Goal: Task Accomplishment & Management: Complete application form

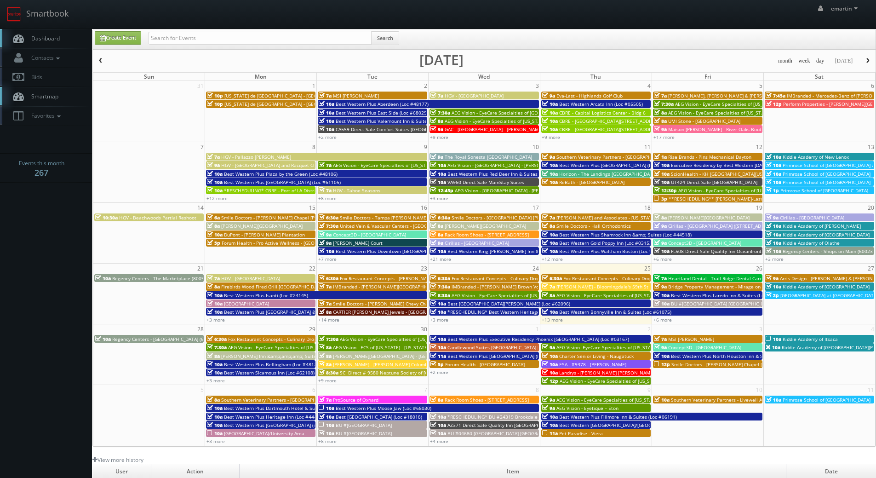
click at [47, 34] on link "Dashboard" at bounding box center [46, 38] width 92 height 19
click at [58, 46] on link "Dashboard" at bounding box center [46, 38] width 92 height 19
click at [559, 320] on link "+13 more" at bounding box center [551, 319] width 21 height 6
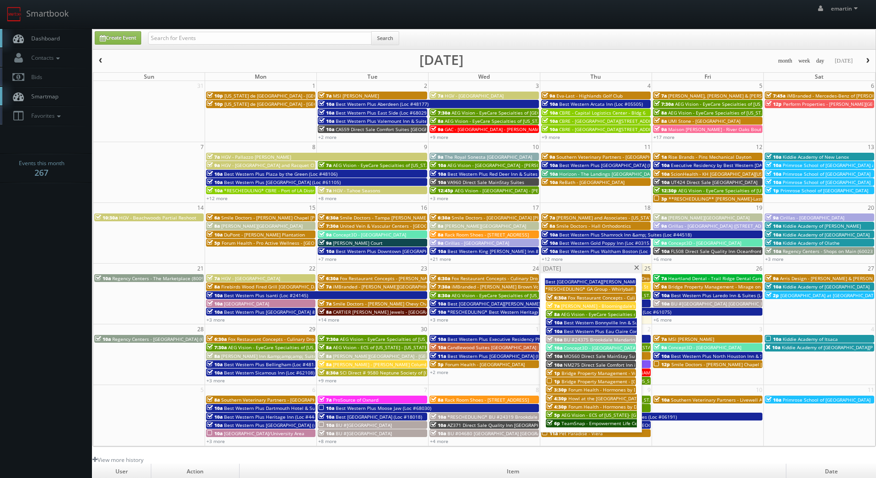
click at [587, 358] on span "MO560 Direct Sale MainStay Suites" at bounding box center [603, 356] width 79 height 6
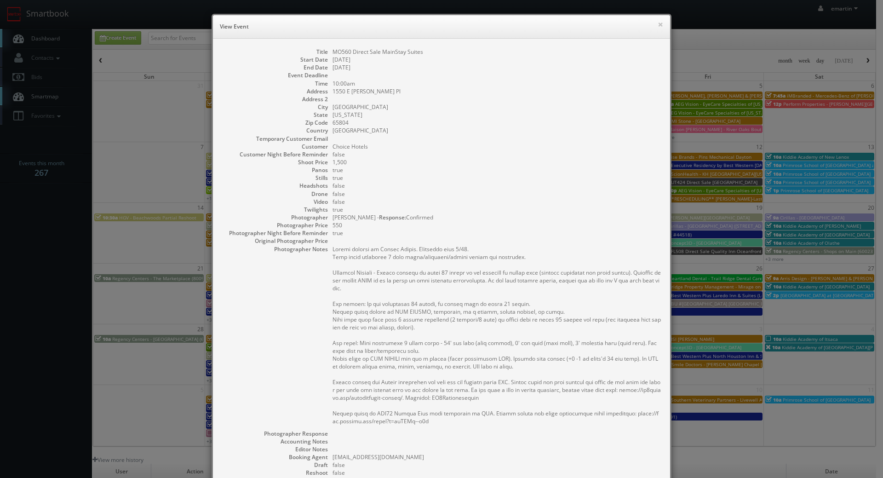
drag, startPoint x: 515, startPoint y: 293, endPoint x: 462, endPoint y: 290, distance: 53.0
click at [515, 293] on pre at bounding box center [496, 335] width 328 height 180
click at [541, 80] on dd "10:00am" at bounding box center [496, 84] width 328 height 8
click at [661, 23] on div "× View Event" at bounding box center [441, 26] width 457 height 23
click at [657, 23] on button "×" at bounding box center [660, 24] width 6 height 6
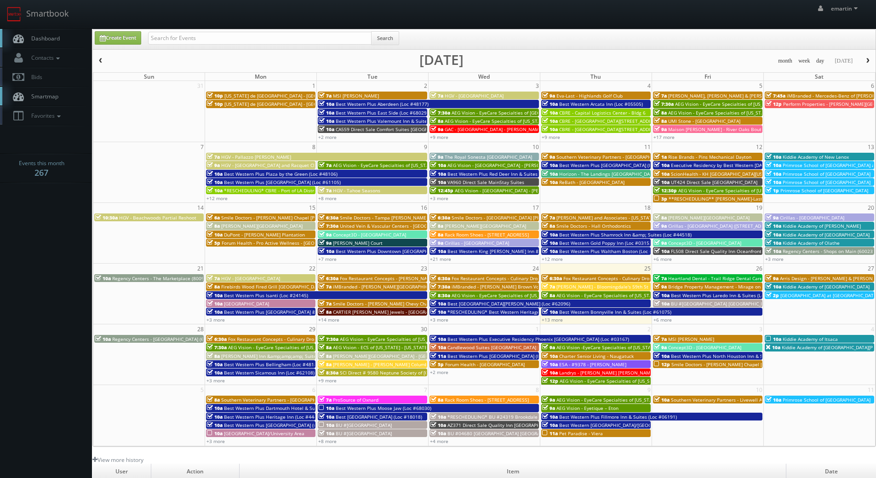
click at [76, 33] on link "Dashboard" at bounding box center [46, 38] width 92 height 19
click at [551, 321] on link "+13 more" at bounding box center [551, 319] width 21 height 6
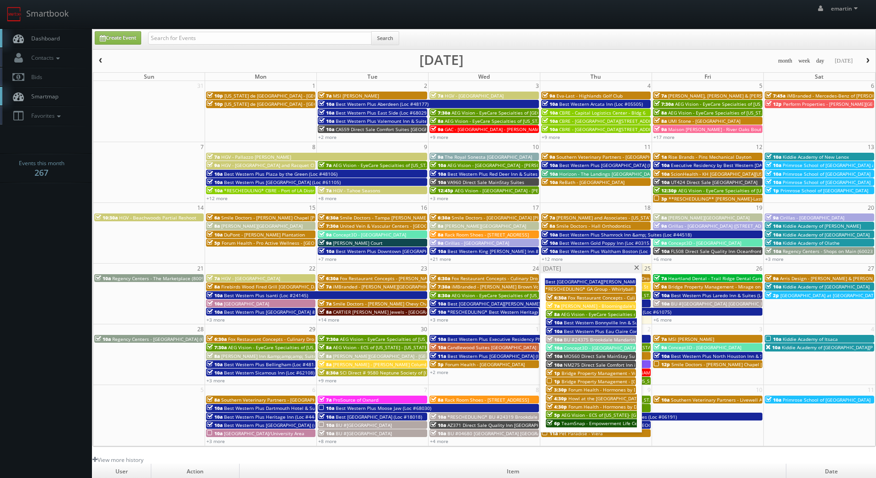
click at [637, 266] on span at bounding box center [636, 267] width 6 height 5
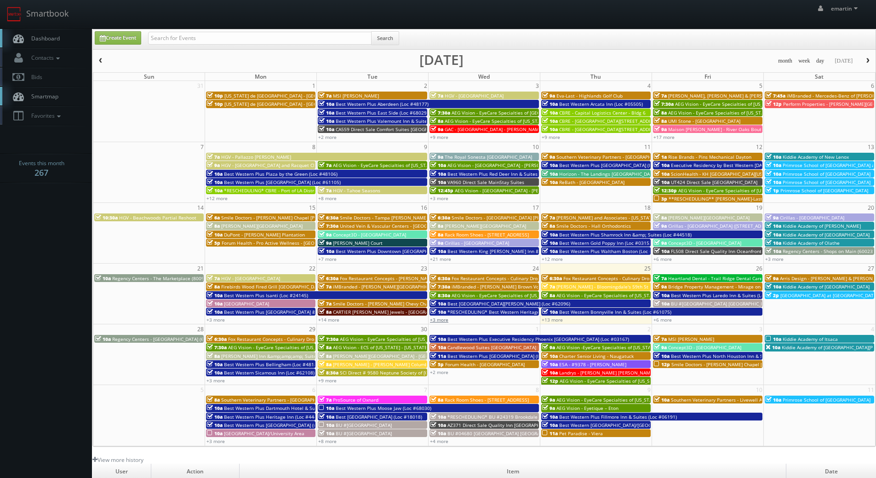
click at [445, 318] on link "+3 more" at bounding box center [439, 319] width 18 height 6
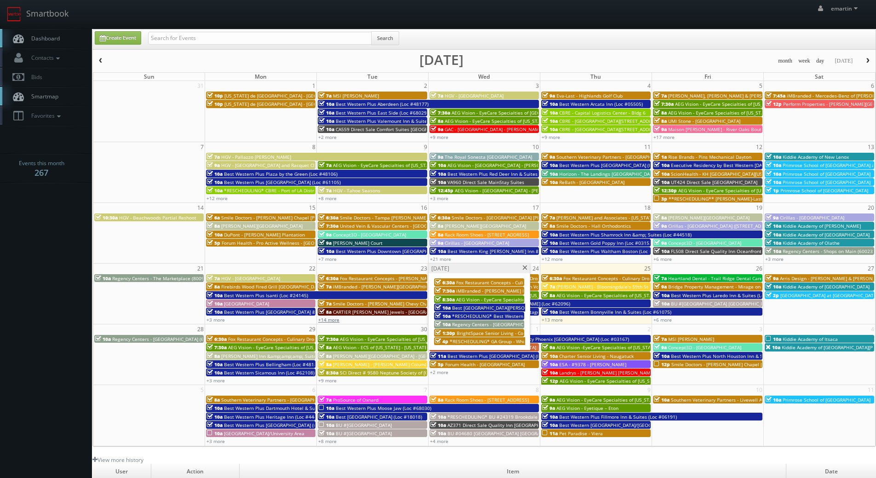
click at [333, 320] on link "+14 more" at bounding box center [328, 319] width 21 height 6
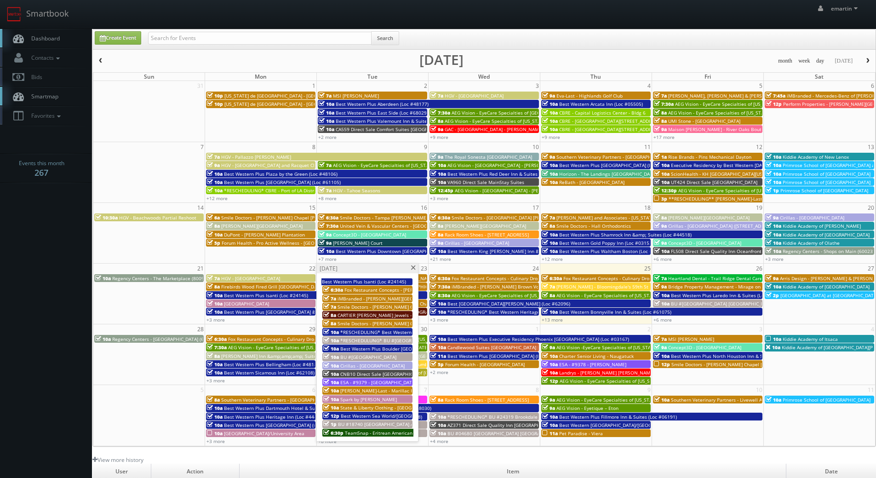
click at [366, 375] on span "CNB10 Direct Sale [GEOGRAPHIC_DATA], Ascend Hotel Collection" at bounding box center [411, 373] width 143 height 6
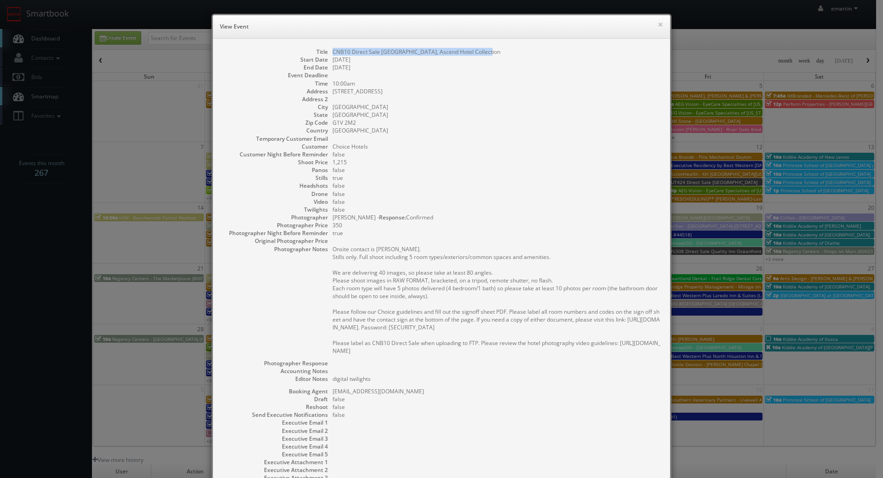
drag, startPoint x: 482, startPoint y: 54, endPoint x: 325, endPoint y: 51, distance: 156.3
click at [325, 51] on dl "Title CNB10 Direct Sale Hotel Quartier, Ascend Hotel Collection Start Date 09/2…" at bounding box center [441, 269] width 439 height 442
copy dd "CNB10 Direct Sale [GEOGRAPHIC_DATA], Ascend Hotel Collection"
drag, startPoint x: 432, startPoint y: 16, endPoint x: 458, endPoint y: 19, distance: 26.3
click at [433, 16] on div "× View Event" at bounding box center [441, 26] width 457 height 23
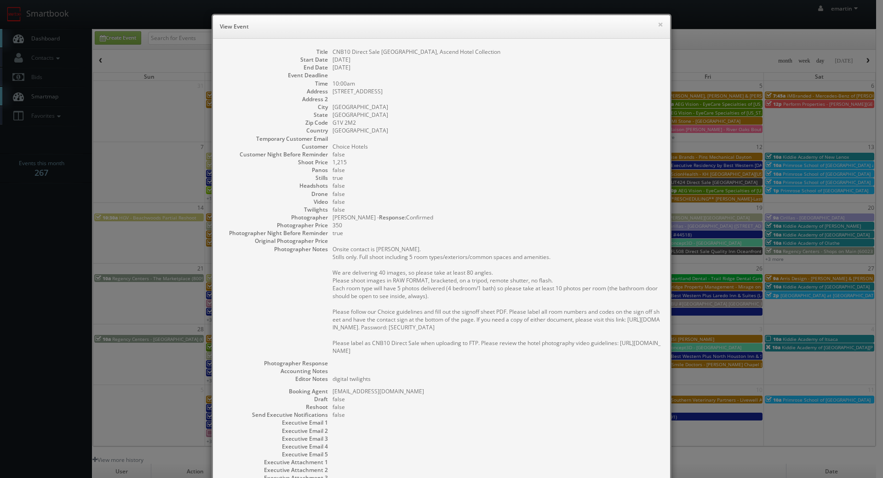
click at [651, 20] on div "× View Event" at bounding box center [441, 26] width 457 height 23
click at [653, 21] on div "× View Event" at bounding box center [441, 26] width 457 height 23
click at [657, 21] on button "×" at bounding box center [660, 24] width 6 height 6
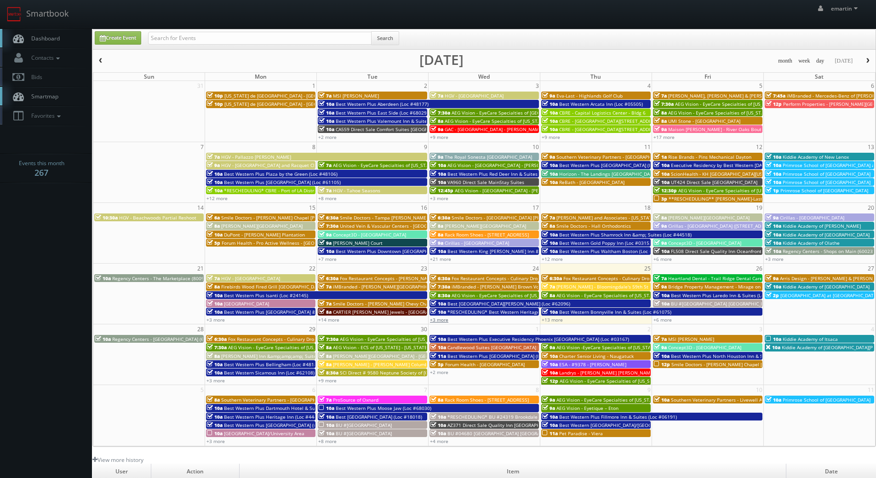
click at [445, 322] on link "+3 more" at bounding box center [439, 319] width 18 height 6
click at [544, 318] on link "+13 more" at bounding box center [551, 319] width 21 height 6
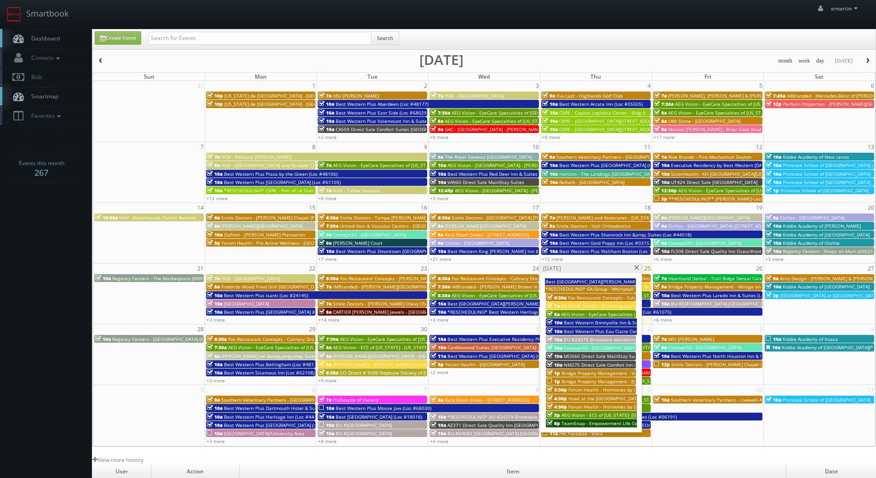
click at [593, 341] on span "BU #24375 Brookdale Mandarin" at bounding box center [599, 339] width 71 height 6
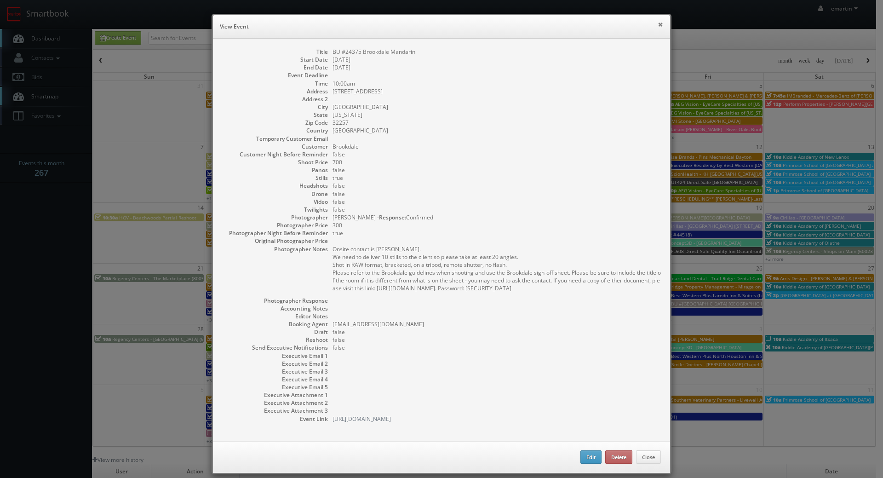
click at [659, 21] on button "×" at bounding box center [660, 24] width 6 height 6
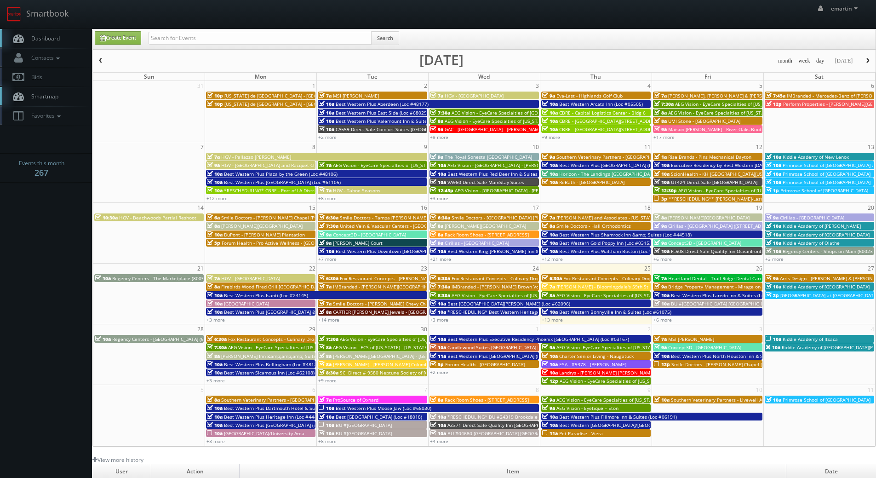
click at [51, 47] on link "Dashboard" at bounding box center [46, 38] width 92 height 19
click at [168, 34] on input "text" at bounding box center [259, 38] width 223 height 13
type input "broken arrow"
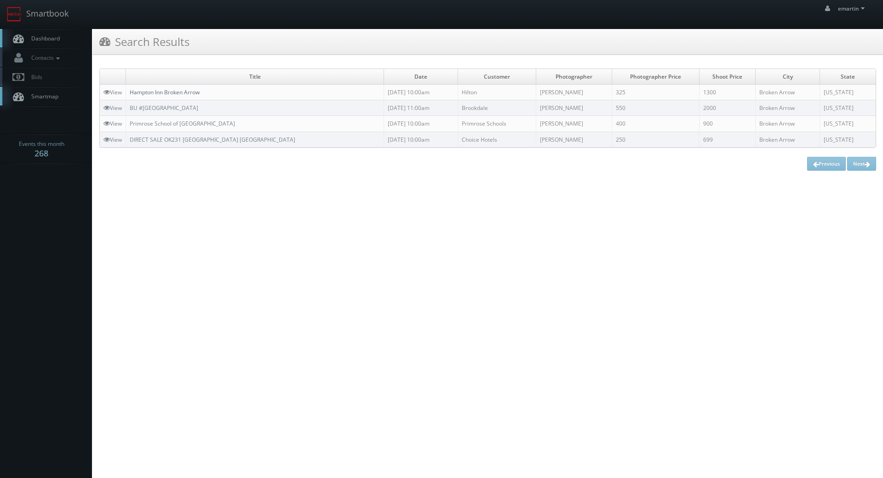
click at [159, 90] on link "Hampton Inn Broken Arrow" at bounding box center [165, 92] width 70 height 8
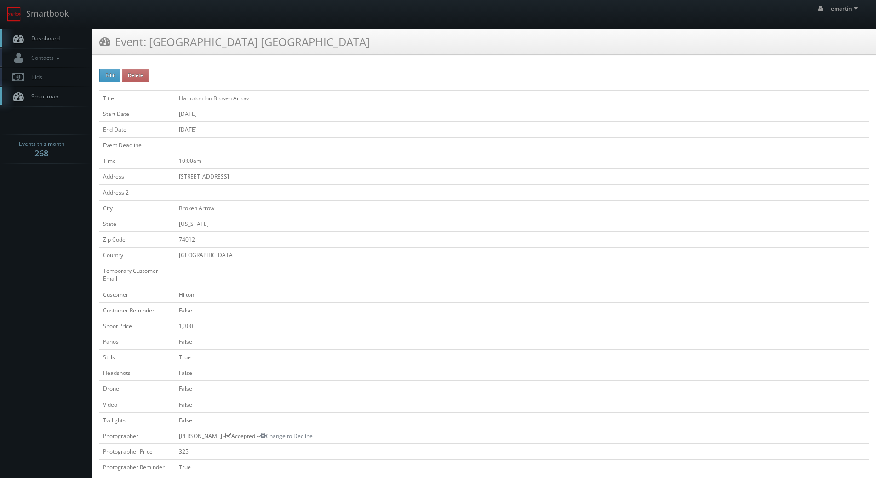
click at [60, 41] on link "Dashboard" at bounding box center [46, 38] width 92 height 19
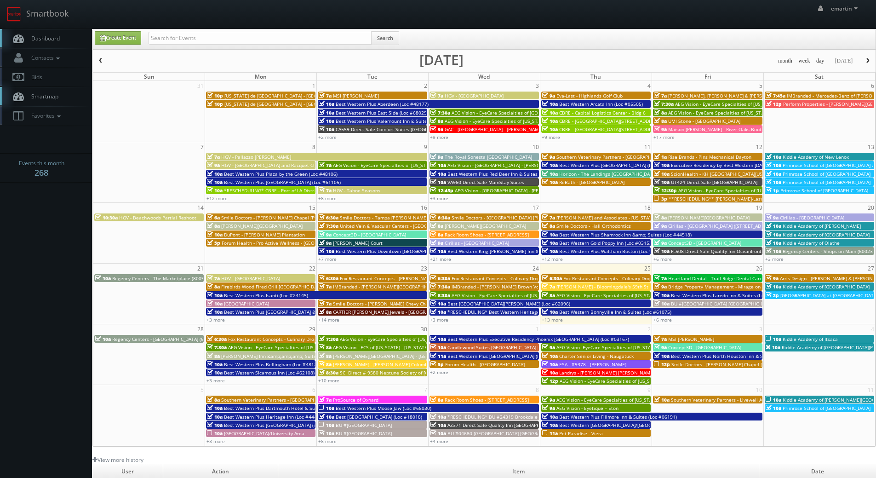
click at [43, 38] on span "Dashboard" at bounding box center [43, 38] width 33 height 8
click at [54, 35] on span "Dashboard" at bounding box center [43, 38] width 33 height 8
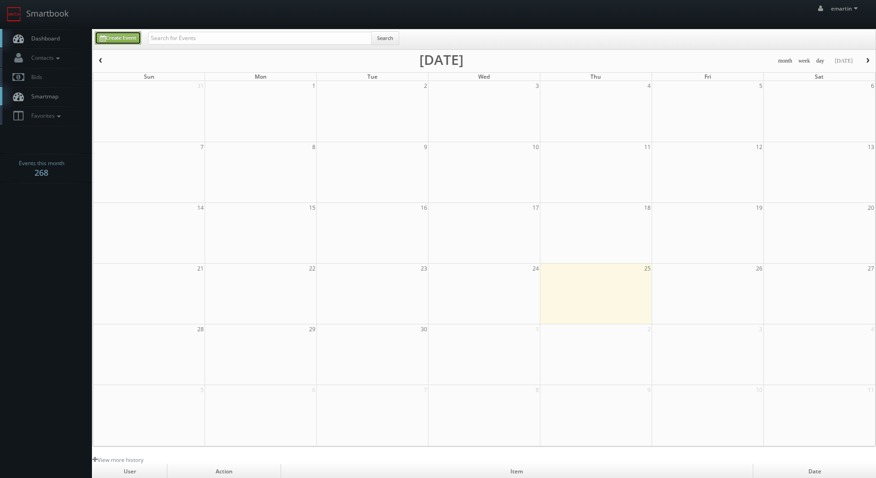
click at [109, 34] on link "Create Event" at bounding box center [118, 37] width 46 height 13
type input "[DATE]"
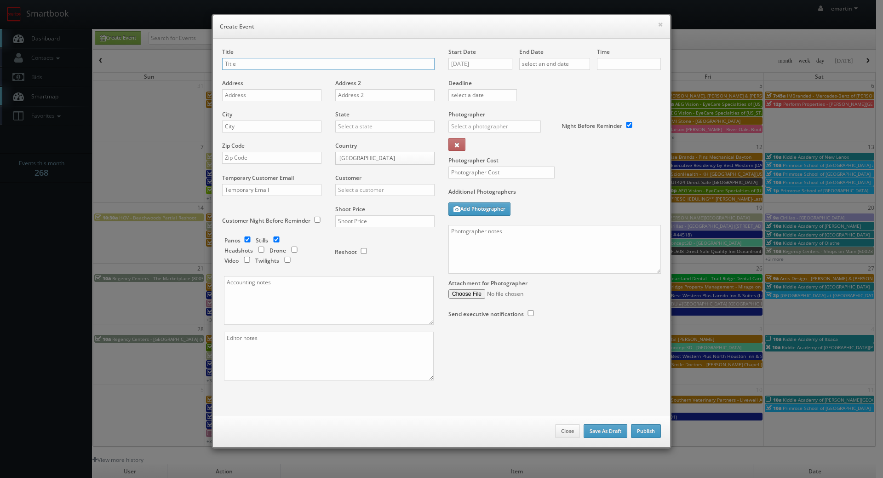
checkbox input "true"
type input "10:00am"
checkbox input "true"
click at [484, 63] on input "09/25/2025" at bounding box center [480, 64] width 64 height 12
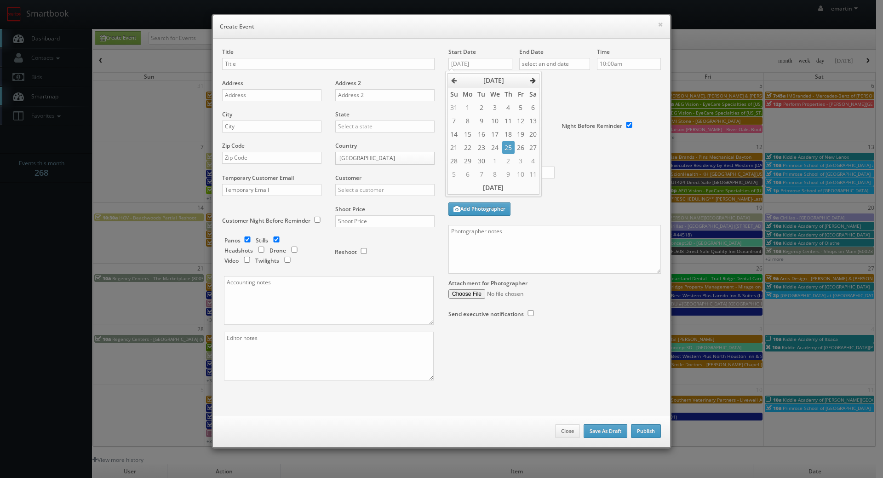
click at [529, 79] on th at bounding box center [533, 81] width 12 height 14
click at [470, 152] on td "20" at bounding box center [467, 147] width 15 height 13
type input "10/20/2025"
drag, startPoint x: 558, startPoint y: 63, endPoint x: 594, endPoint y: 82, distance: 40.5
click at [558, 63] on input "text" at bounding box center [554, 64] width 71 height 12
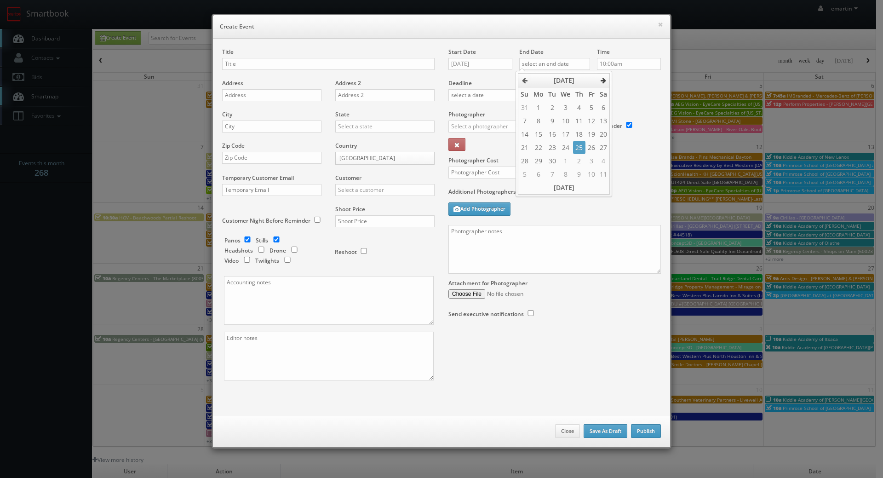
click at [606, 86] on th at bounding box center [603, 81] width 12 height 14
click at [533, 143] on td "20" at bounding box center [537, 147] width 15 height 13
type input "10/20/2025"
click at [624, 102] on div "Deadline" at bounding box center [554, 79] width 226 height 63
click at [639, 30] on h6 "Create Event" at bounding box center [441, 26] width 443 height 9
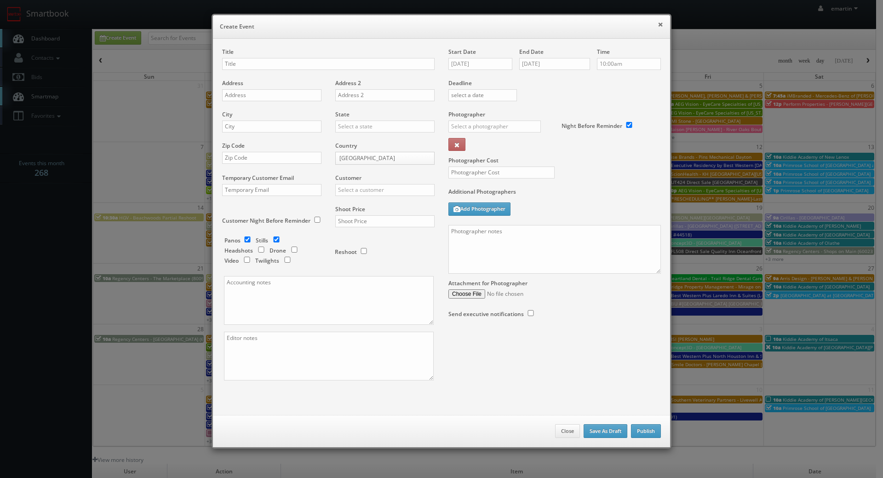
click at [657, 23] on button "×" at bounding box center [660, 24] width 6 height 6
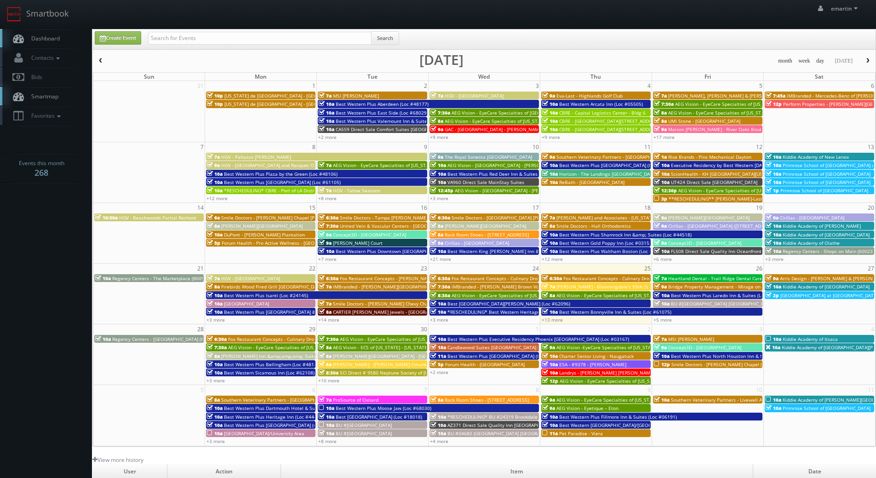
click at [70, 39] on link "Dashboard" at bounding box center [46, 38] width 92 height 19
click at [51, 32] on link "Dashboard" at bounding box center [46, 38] width 92 height 19
click at [164, 39] on input "text" at bounding box center [259, 38] width 223 height 13
paste input "[PERSON_NAME]"
type input "[PERSON_NAME]"
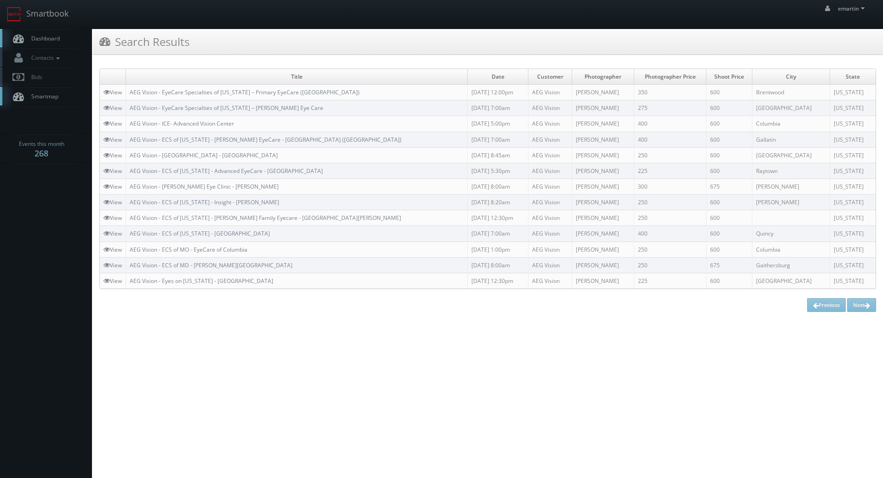
click at [55, 43] on link "Dashboard" at bounding box center [46, 38] width 92 height 19
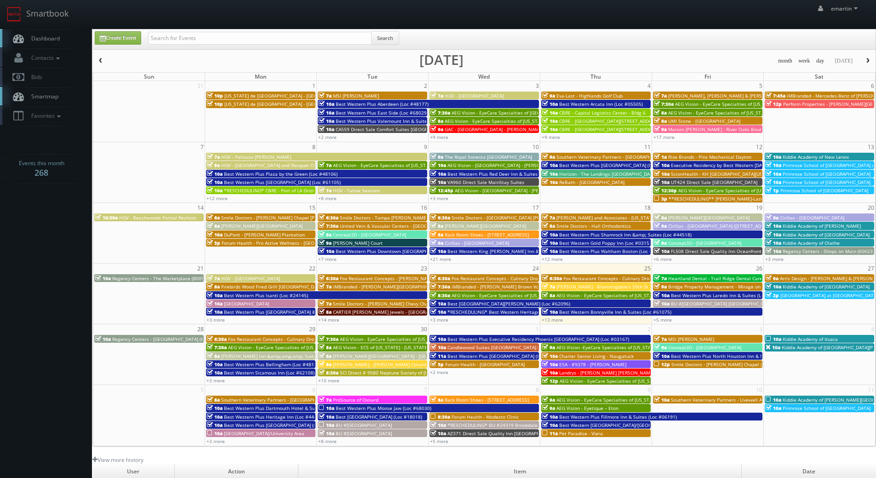
click at [46, 214] on body "Smartbook Toggle Side Navigation Toggle Top Navigation emartin emartin Profile …" at bounding box center [438, 318] width 876 height 636
click at [202, 39] on input "text" at bounding box center [259, 38] width 223 height 13
type input "middletown"
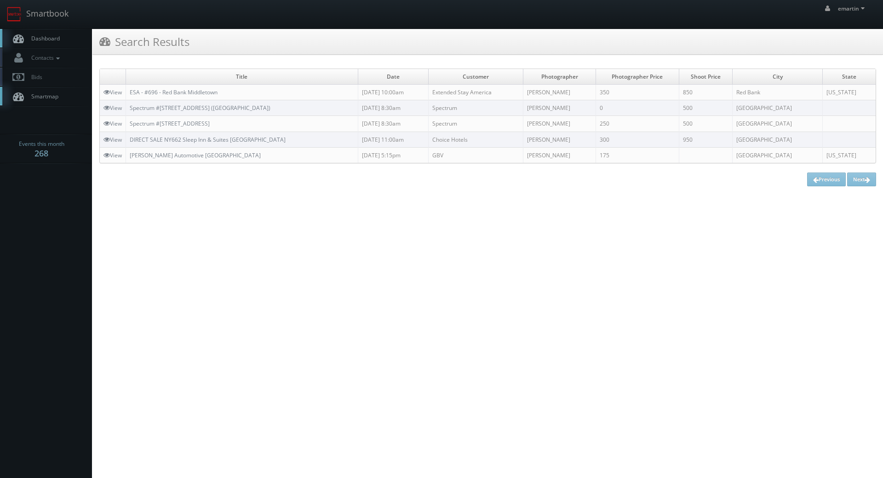
click at [57, 41] on span "Dashboard" at bounding box center [43, 38] width 33 height 8
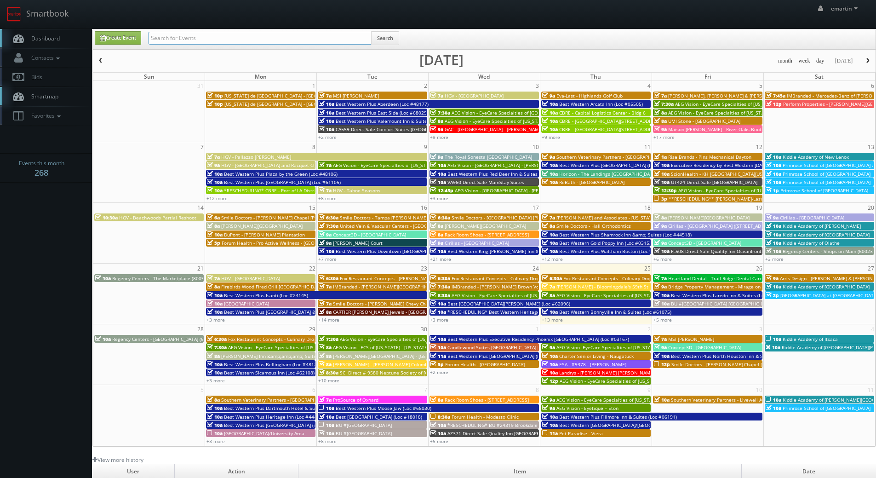
click at [213, 36] on input "text" at bounding box center [259, 38] width 223 height 13
type input "teamsnap"
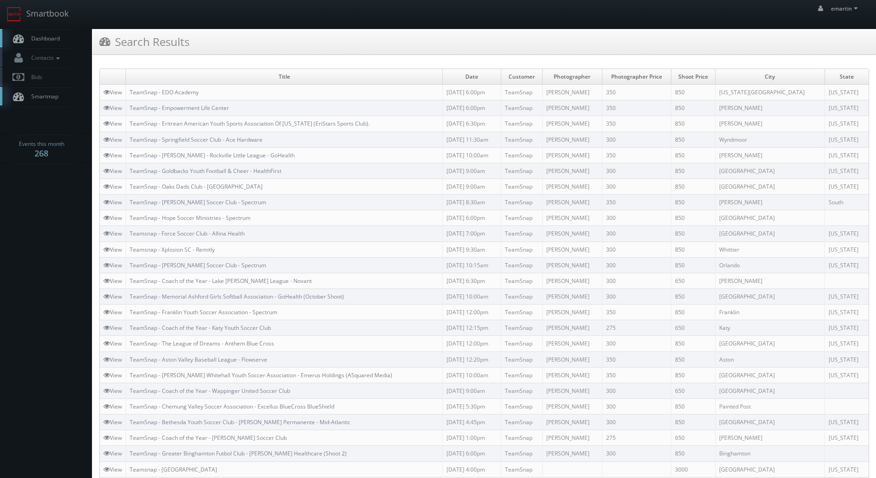
click at [37, 40] on span "Dashboard" at bounding box center [43, 38] width 33 height 8
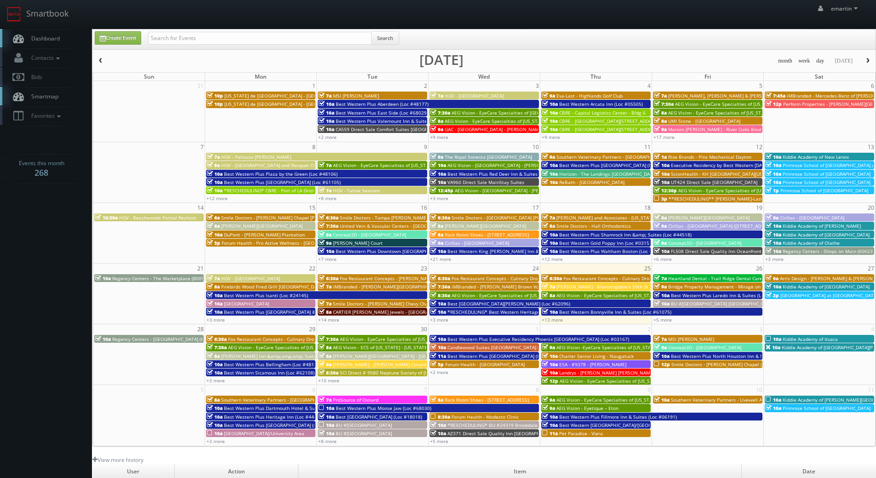
click at [68, 35] on link "Dashboard" at bounding box center [46, 38] width 92 height 19
click at [70, 257] on body "Smartbook Toggle Side Navigation Toggle Top Navigation emartin emartin Profile …" at bounding box center [438, 318] width 876 height 636
click at [39, 40] on span "Dashboard" at bounding box center [43, 38] width 33 height 8
